Goal: Transaction & Acquisition: Purchase product/service

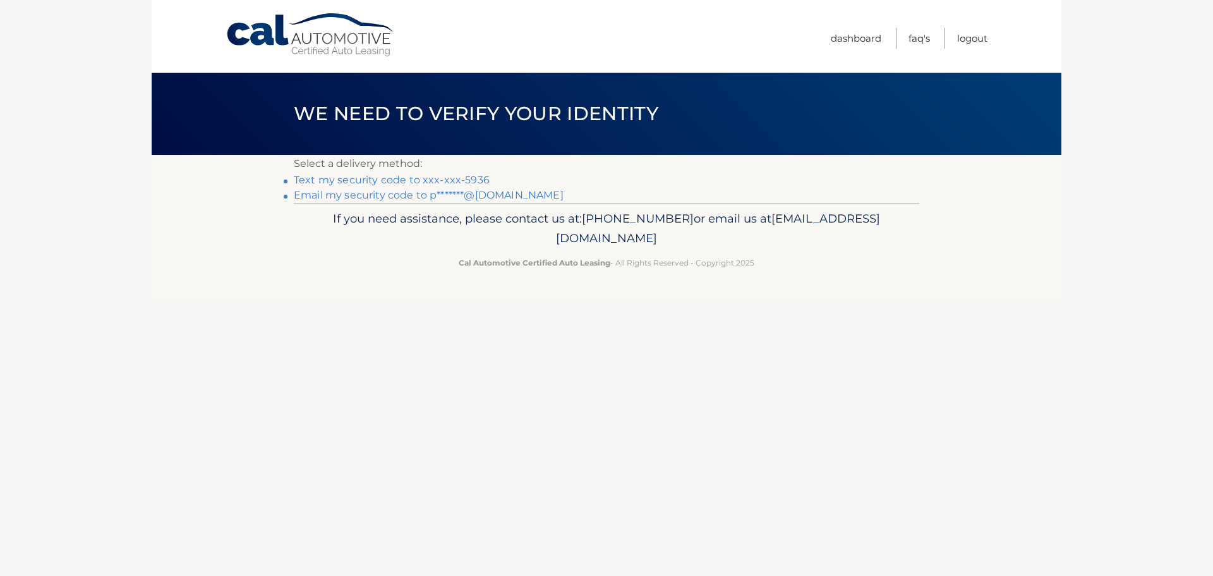
click at [447, 177] on link "Text my security code to xxx-xxx-5936" at bounding box center [392, 180] width 196 height 12
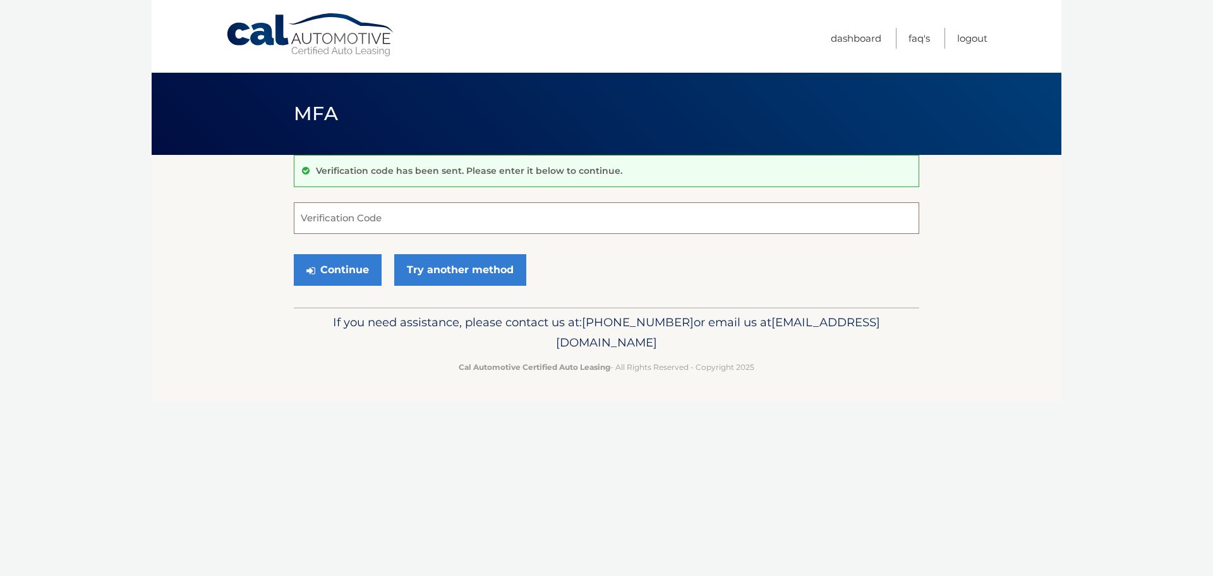
click at [422, 217] on input "Verification Code" at bounding box center [607, 218] width 626 height 32
type input "276969"
click at [365, 265] on button "Continue" at bounding box center [338, 270] width 88 height 32
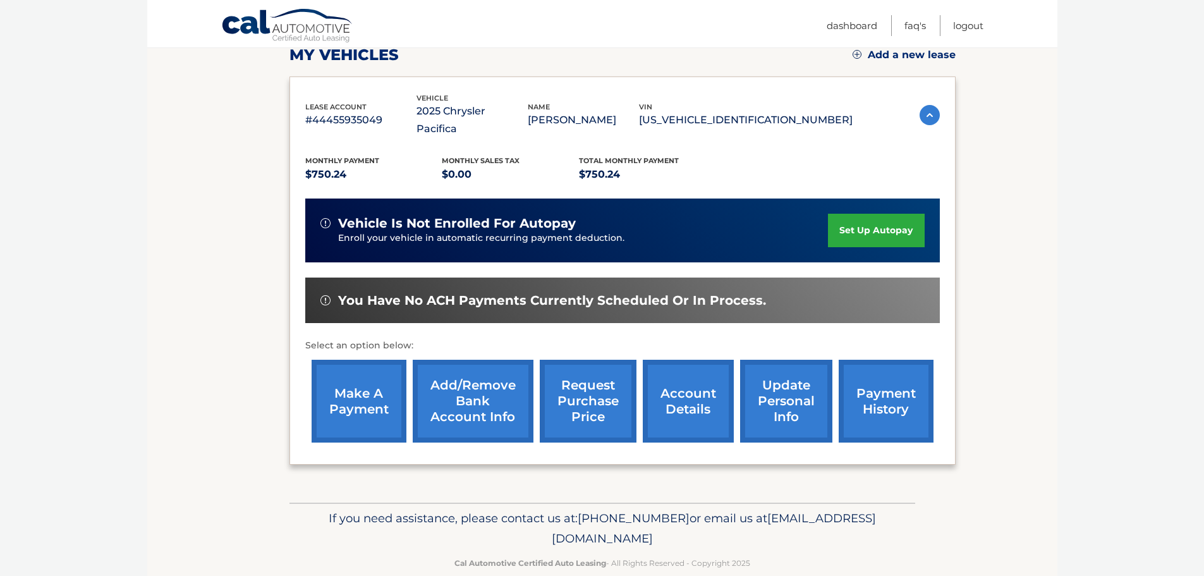
scroll to position [190, 0]
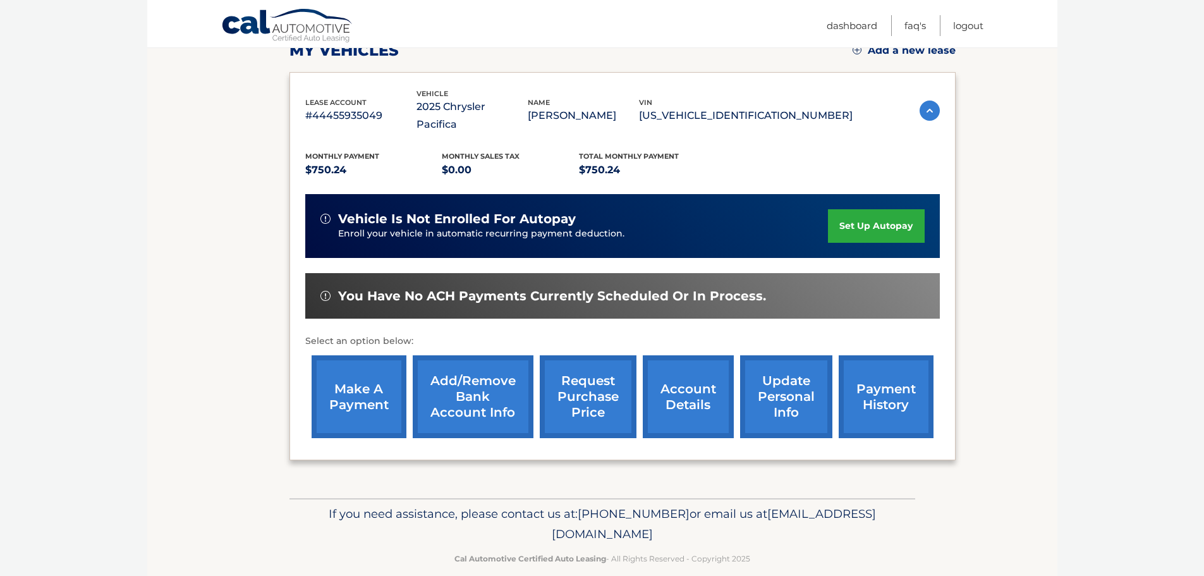
click at [353, 378] on link "make a payment" at bounding box center [359, 396] width 95 height 83
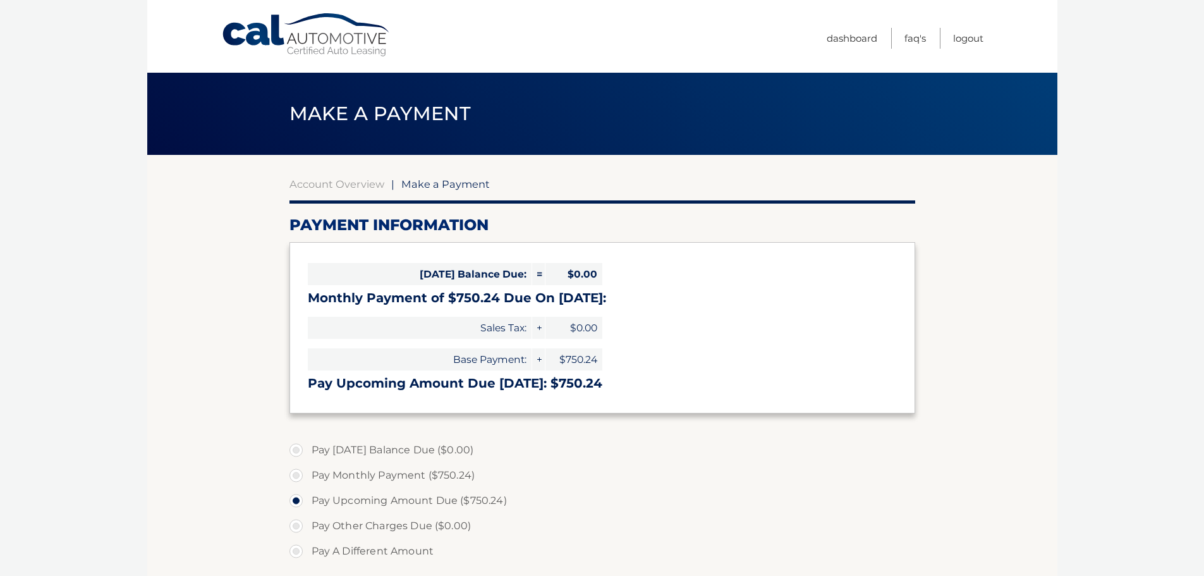
select select "MzQ1OGI2ZTMtNzQzOC00ZTUyLWI3NTUtNTI2NzgwY2ZiMzI3"
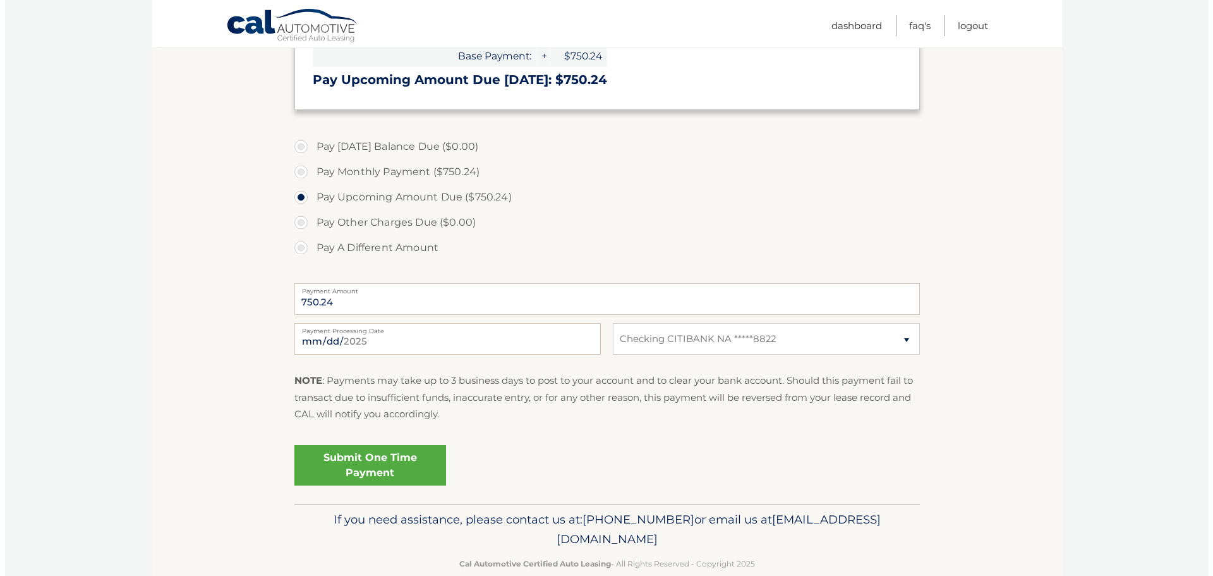
scroll to position [316, 0]
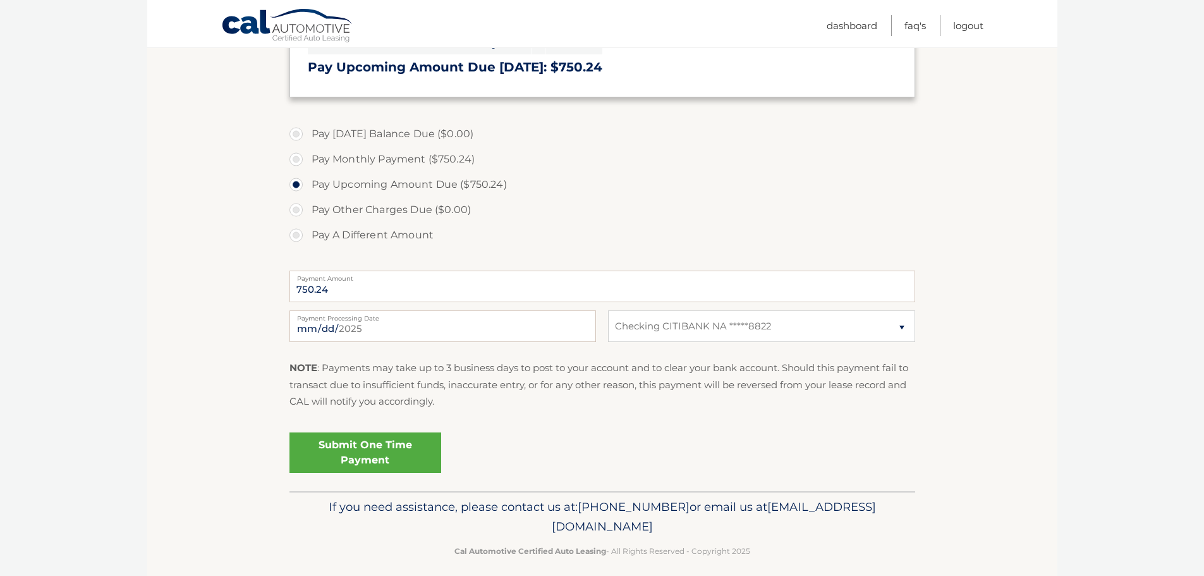
click at [378, 448] on link "Submit One Time Payment" at bounding box center [365, 452] width 152 height 40
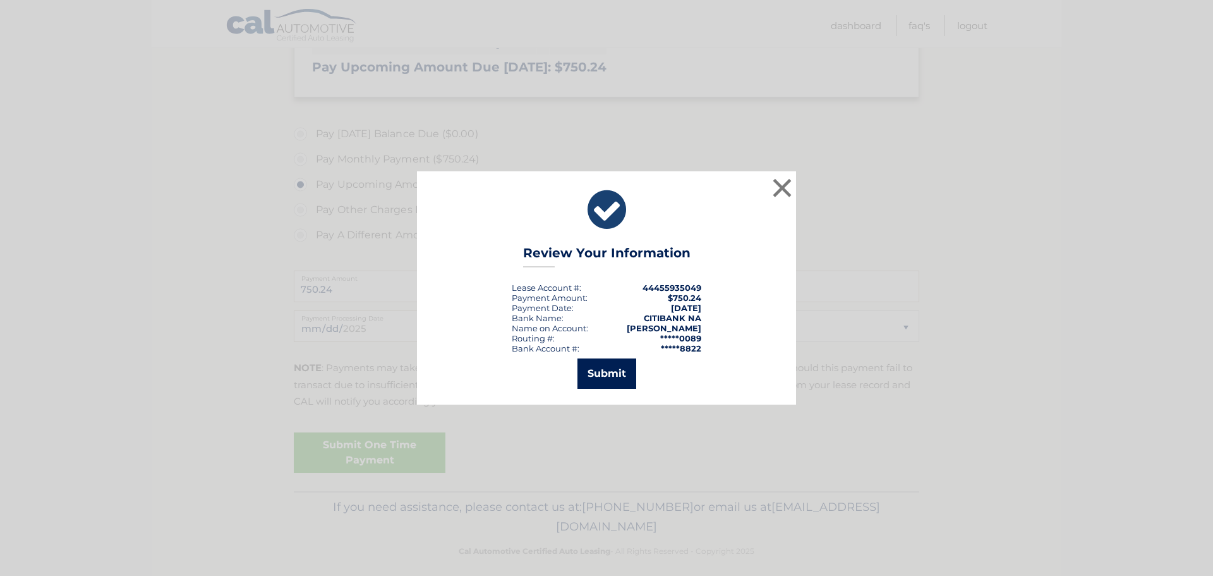
click at [603, 368] on button "Submit" at bounding box center [607, 373] width 59 height 30
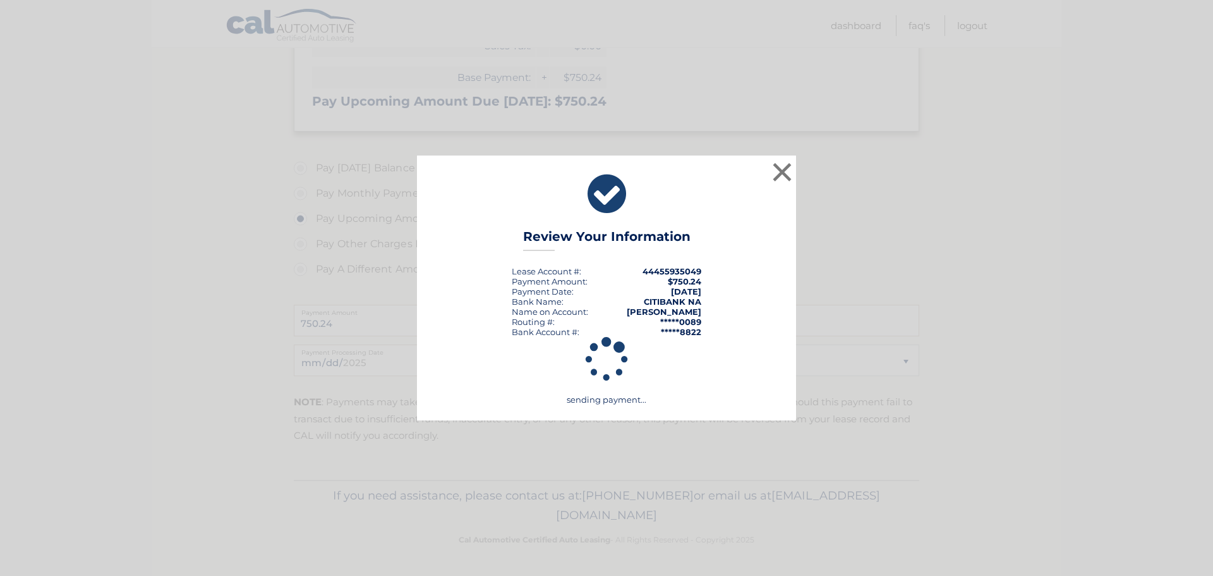
scroll to position [282, 0]
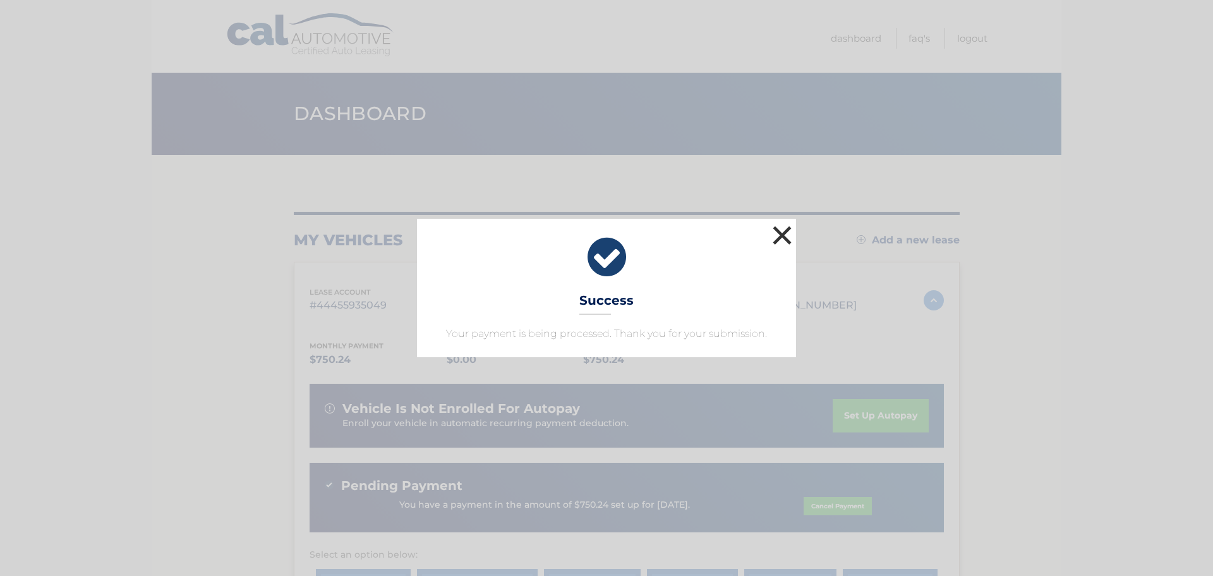
click at [780, 232] on button "×" at bounding box center [782, 234] width 25 height 25
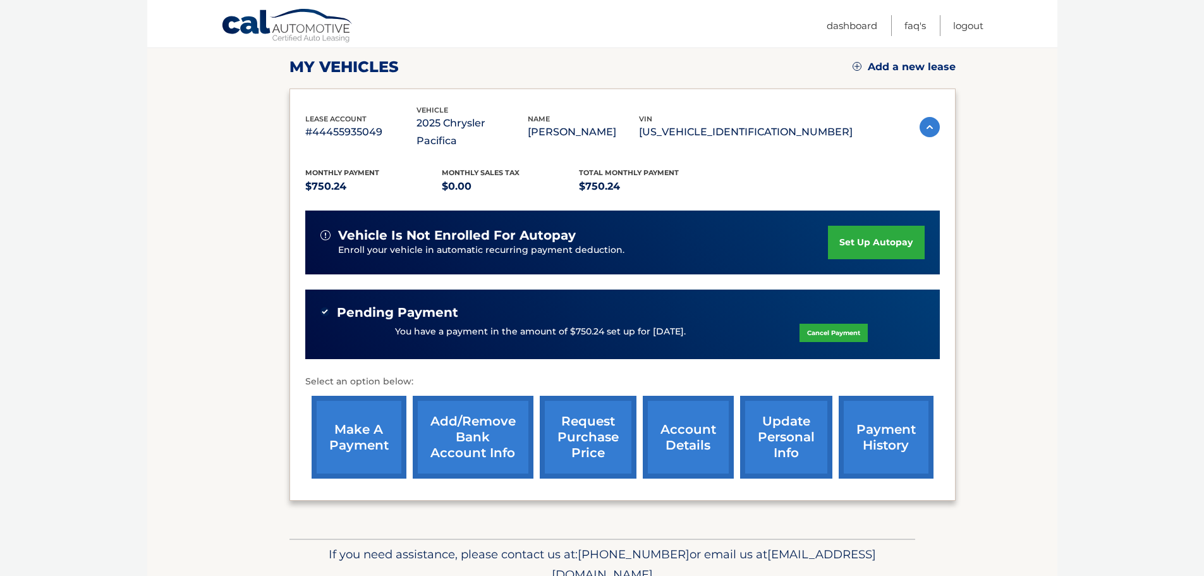
scroll to position [151, 0]
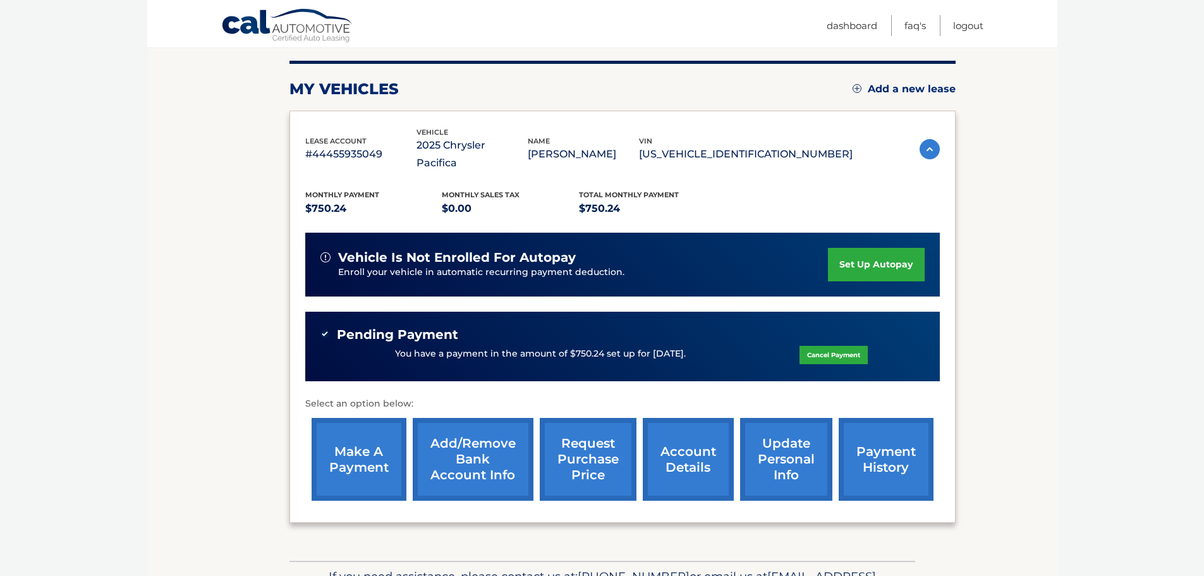
click at [924, 143] on img at bounding box center [930, 149] width 20 height 20
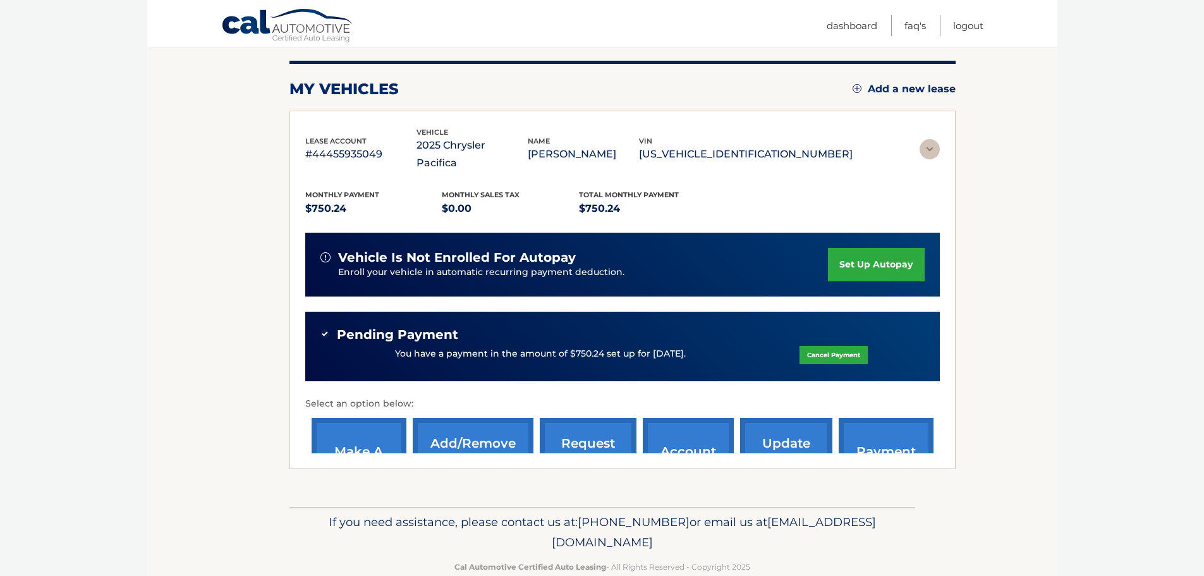
scroll to position [0, 0]
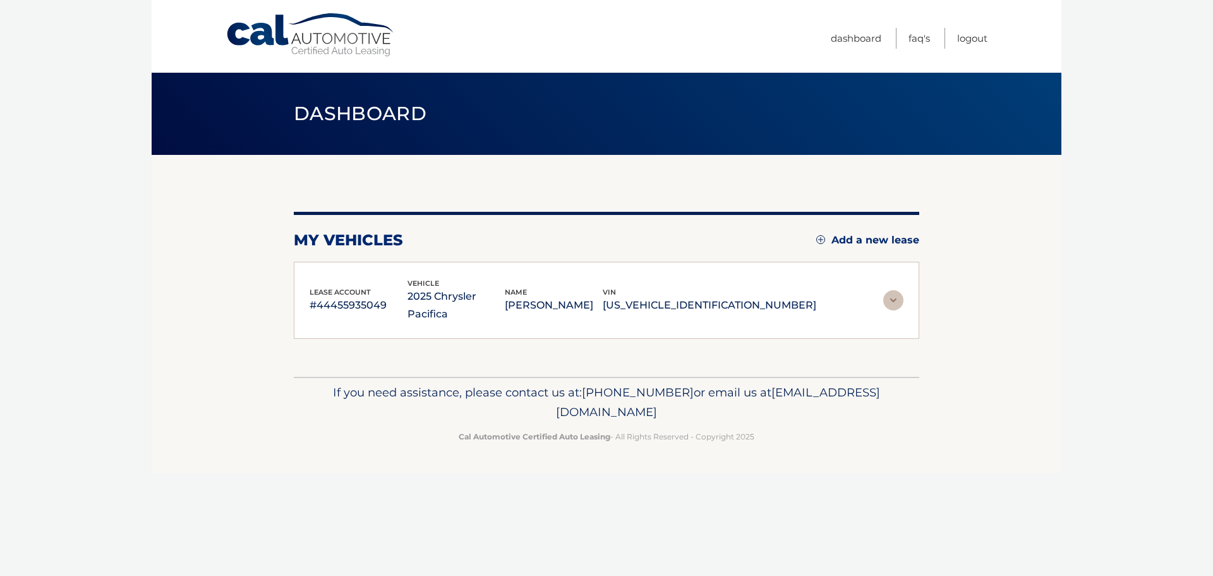
click at [892, 290] on img at bounding box center [894, 300] width 20 height 20
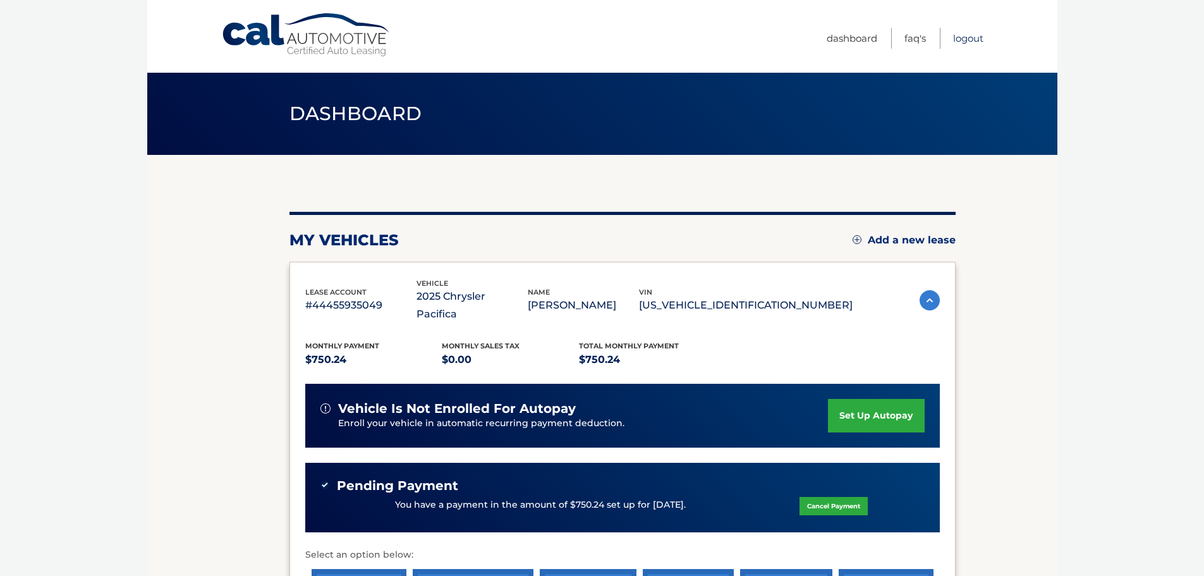
click at [969, 39] on link "Logout" at bounding box center [968, 38] width 30 height 21
